Goal: Navigation & Orientation: Find specific page/section

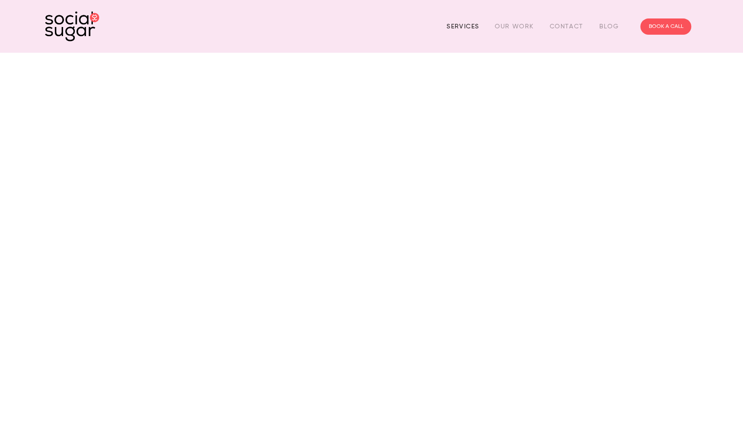
click at [469, 24] on link "Services" at bounding box center [463, 26] width 32 height 14
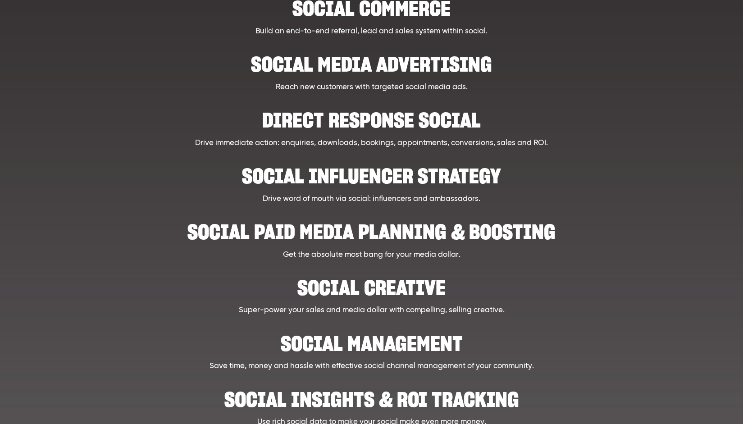
scroll to position [194, 0]
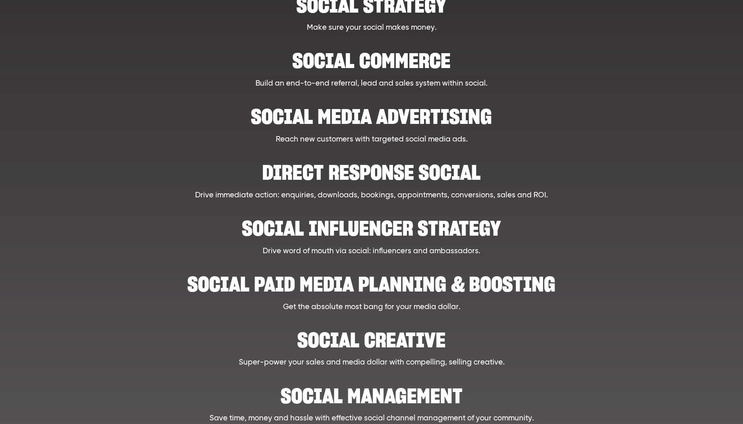
click at [396, 122] on h2 "Social Media Advertising" at bounding box center [372, 111] width 564 height 27
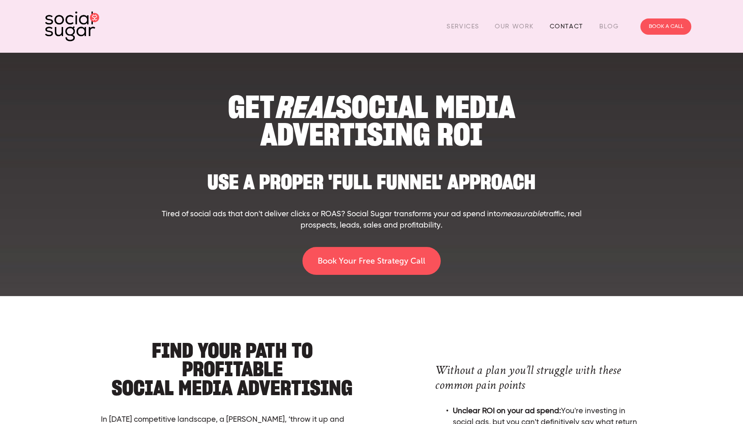
click at [561, 31] on link "Contact" at bounding box center [566, 26] width 34 height 14
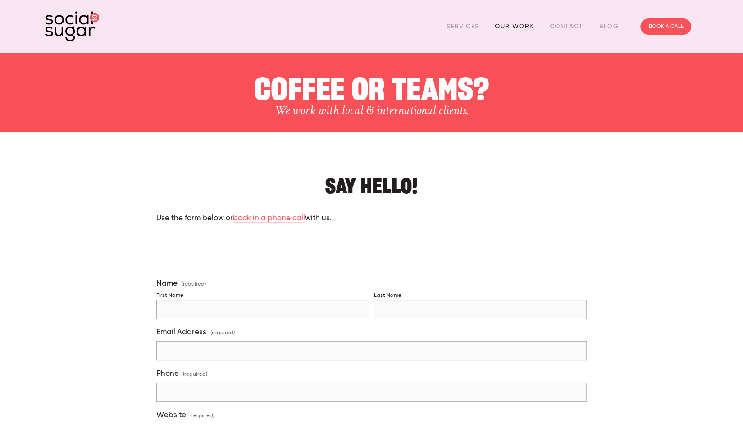
click at [510, 27] on link "Our Work" at bounding box center [514, 26] width 39 height 14
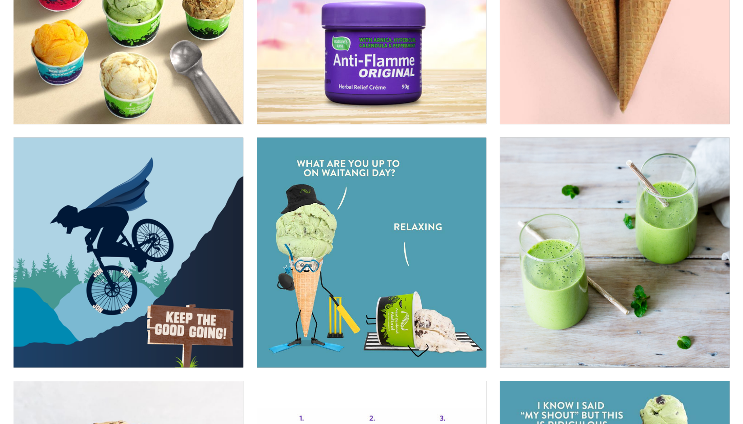
scroll to position [7958, 0]
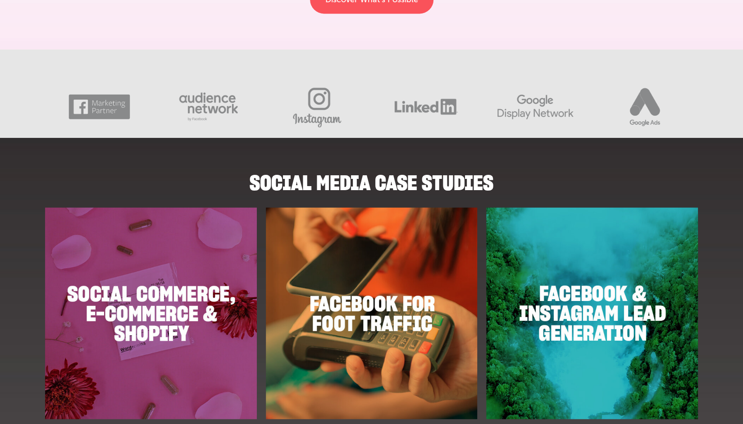
scroll to position [861, 0]
